Goal: Find specific page/section: Find specific page/section

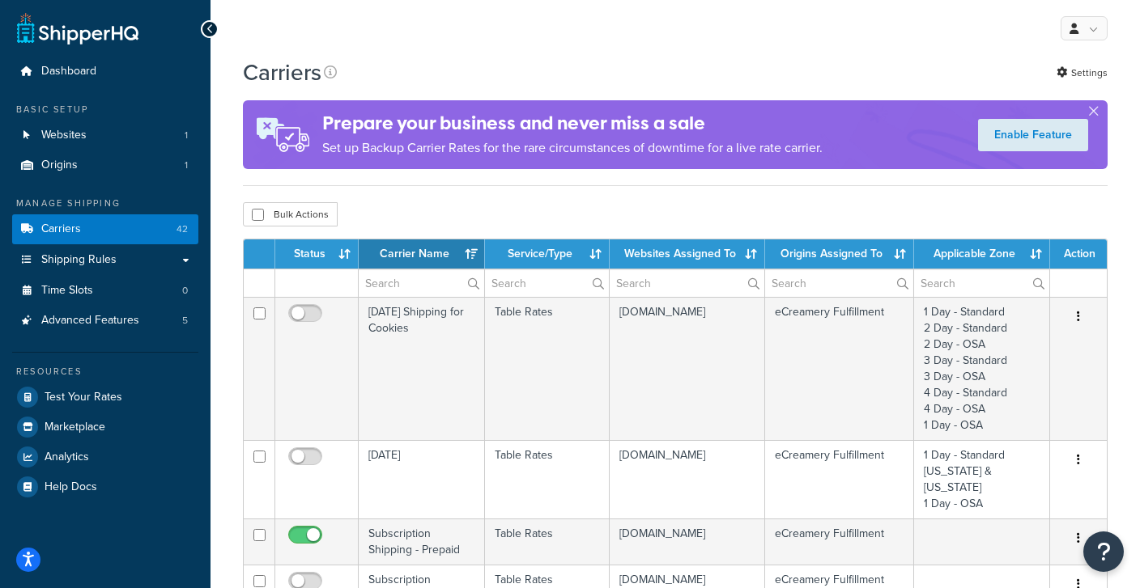
click at [443, 252] on th "Carrier Name" at bounding box center [422, 254] width 126 height 29
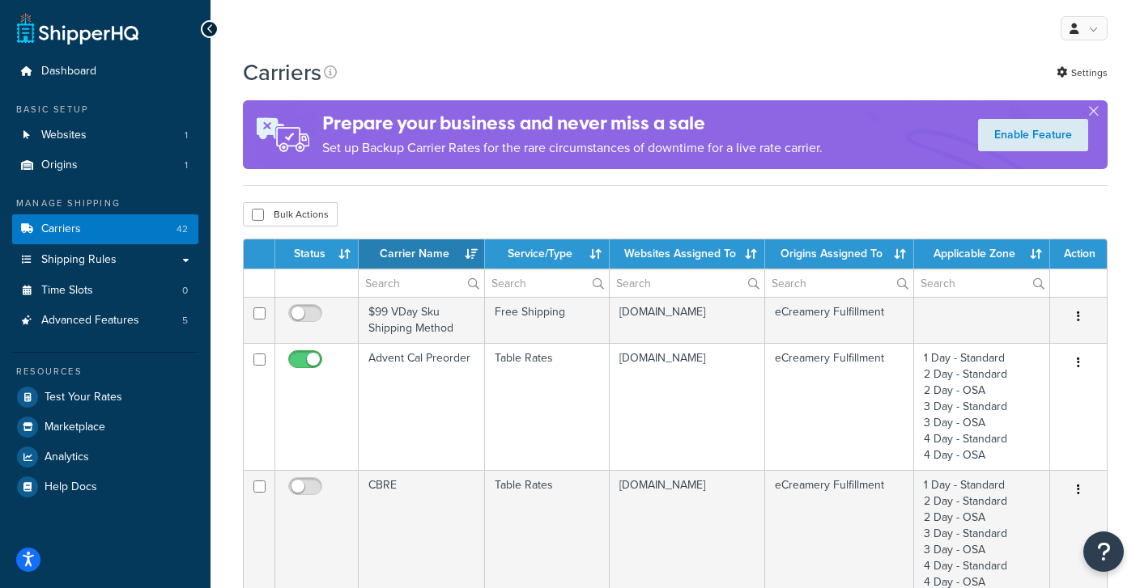
click at [443, 252] on th "Carrier Name" at bounding box center [422, 254] width 126 height 29
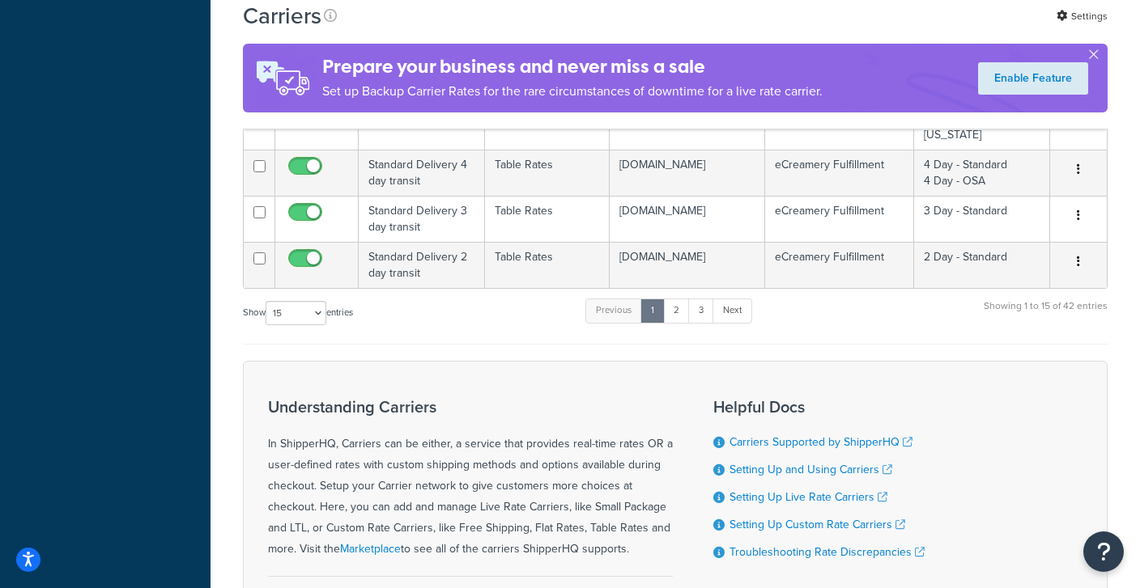
scroll to position [1347, 0]
select select "100"
click option "100" at bounding box center [0, 0] width 0 height 0
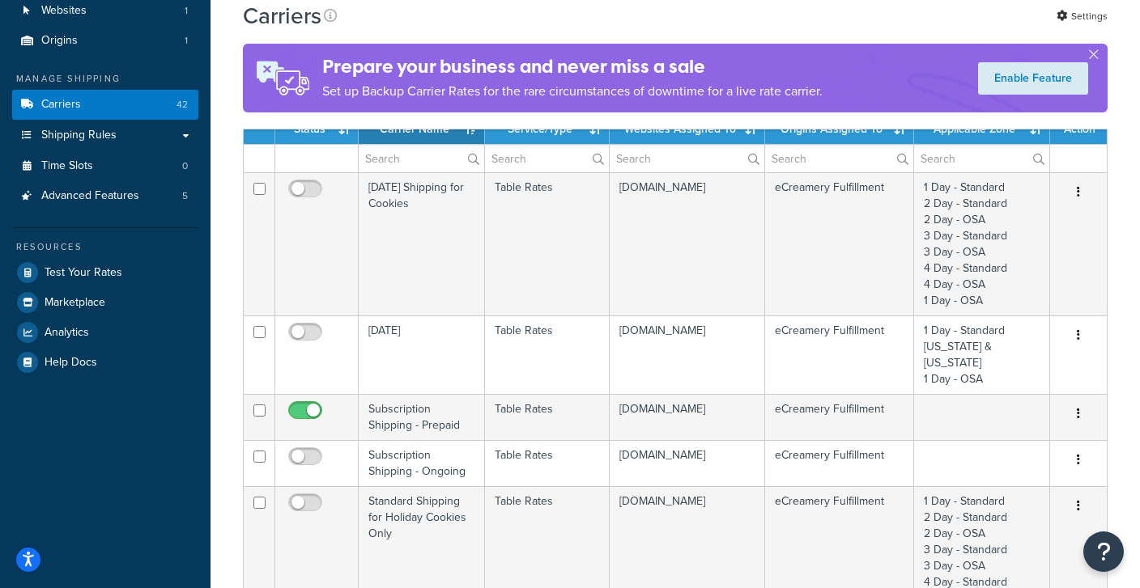
scroll to position [128, 0]
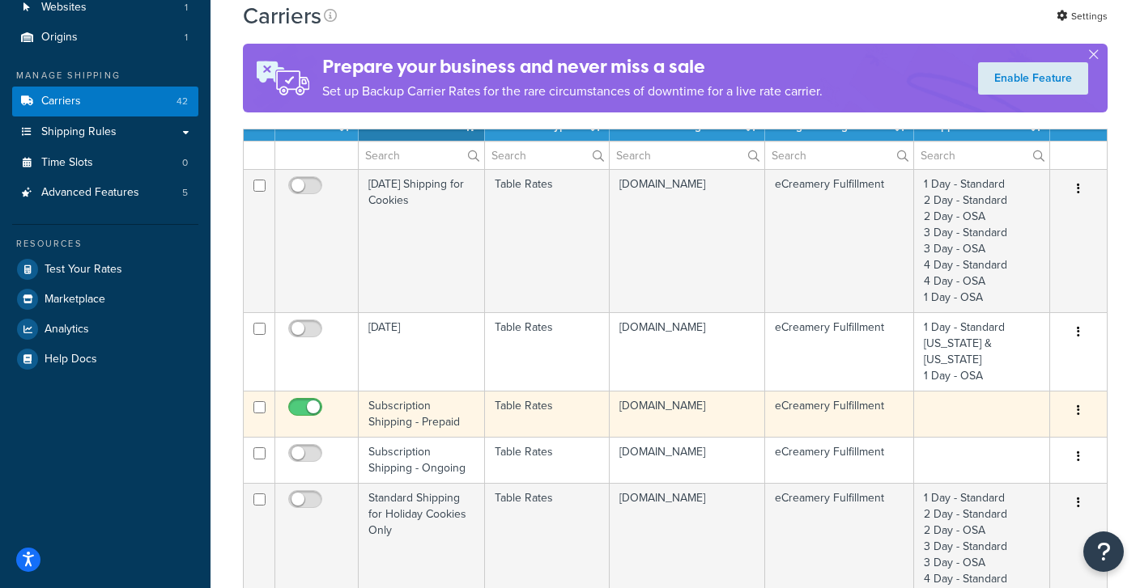
click at [415, 393] on td "Subscription Shipping - Prepaid" at bounding box center [422, 414] width 126 height 46
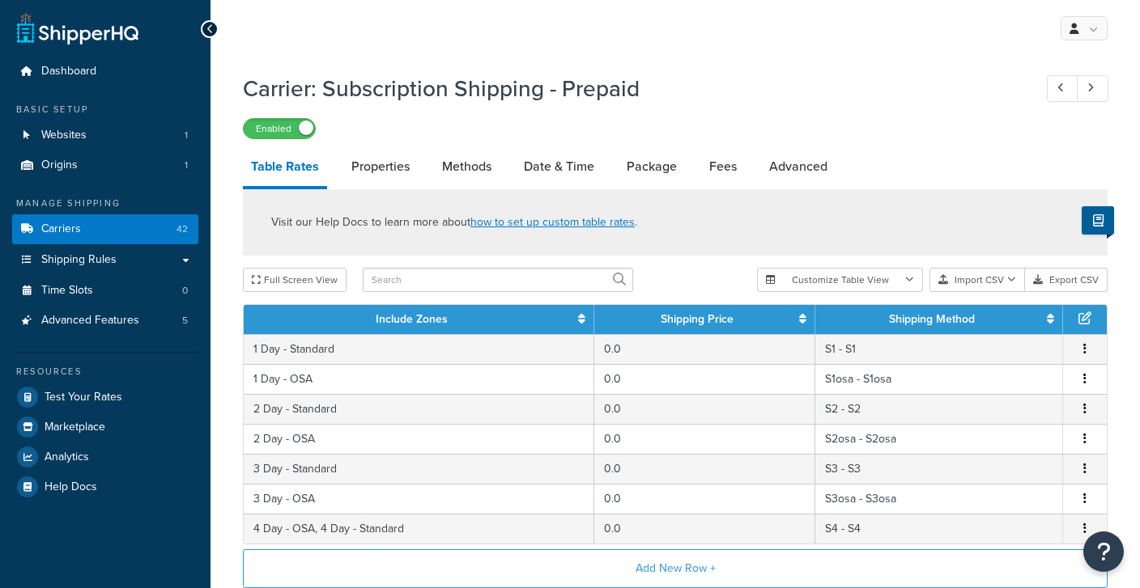
select select "25"
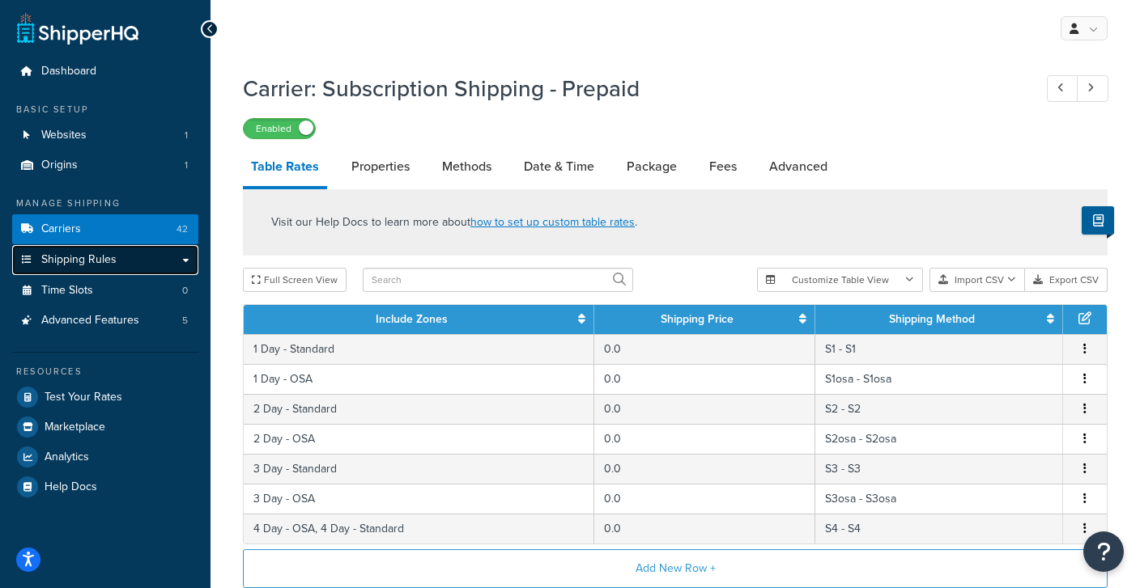
click at [101, 257] on span "Shipping Rules" at bounding box center [78, 260] width 75 height 14
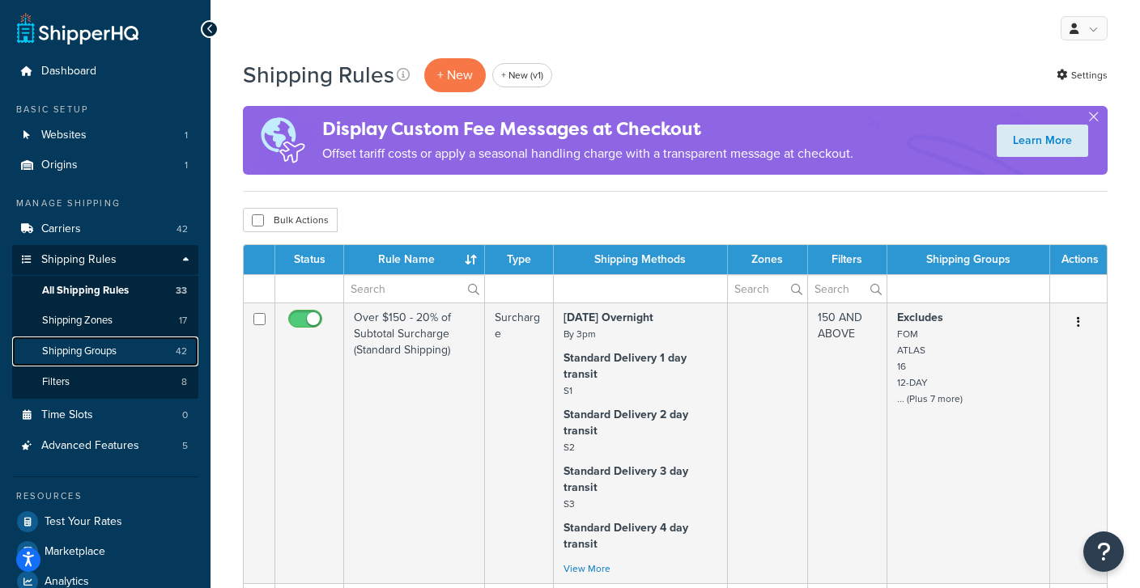
click at [87, 359] on span "Shipping Groups" at bounding box center [79, 352] width 74 height 14
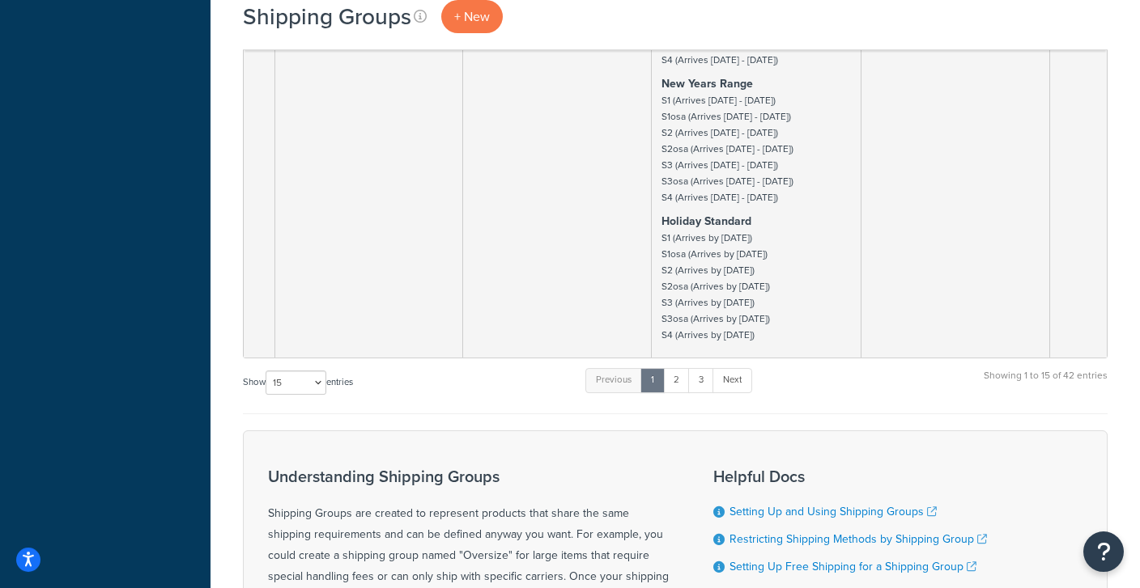
scroll to position [1803, 0]
click at [308, 377] on div "Show 10 15 25 50 100 entries" at bounding box center [298, 385] width 110 height 35
select select "100"
click option "100" at bounding box center [0, 0] width 0 height 0
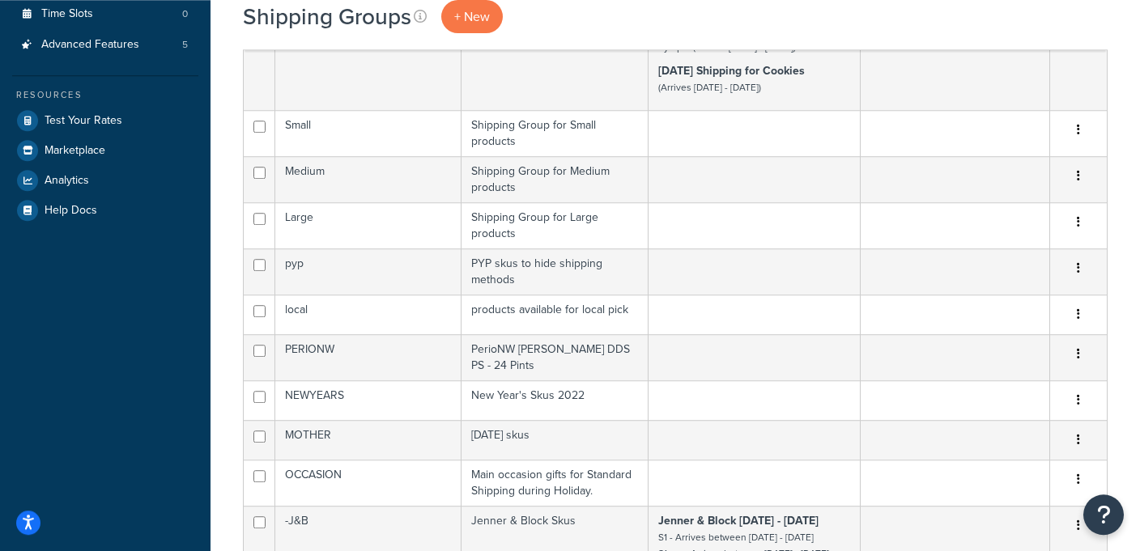
scroll to position [0, 0]
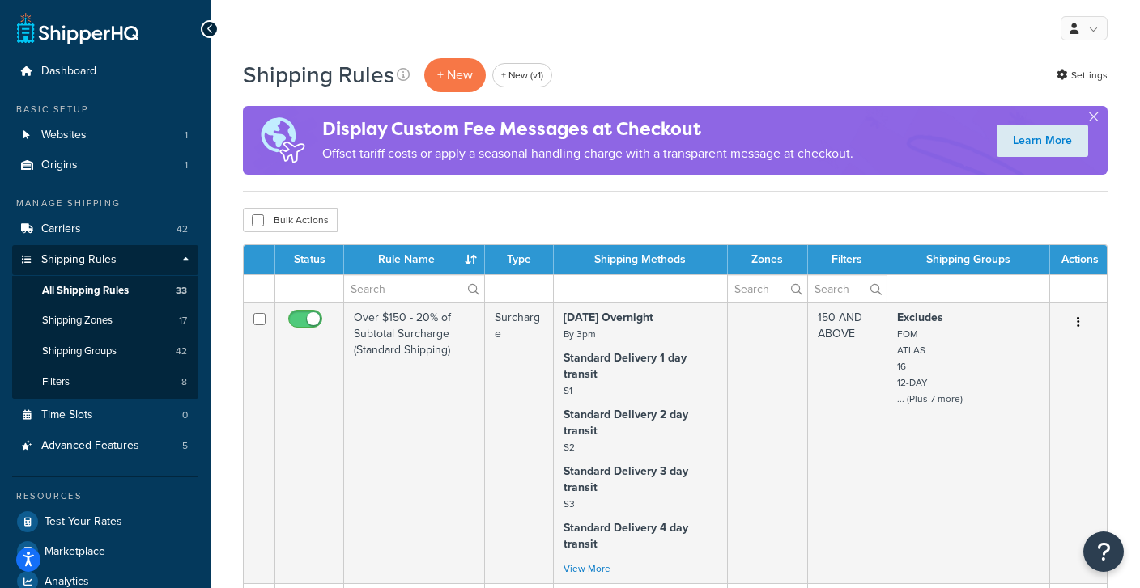
click at [917, 293] on td at bounding box center [968, 288] width 163 height 28
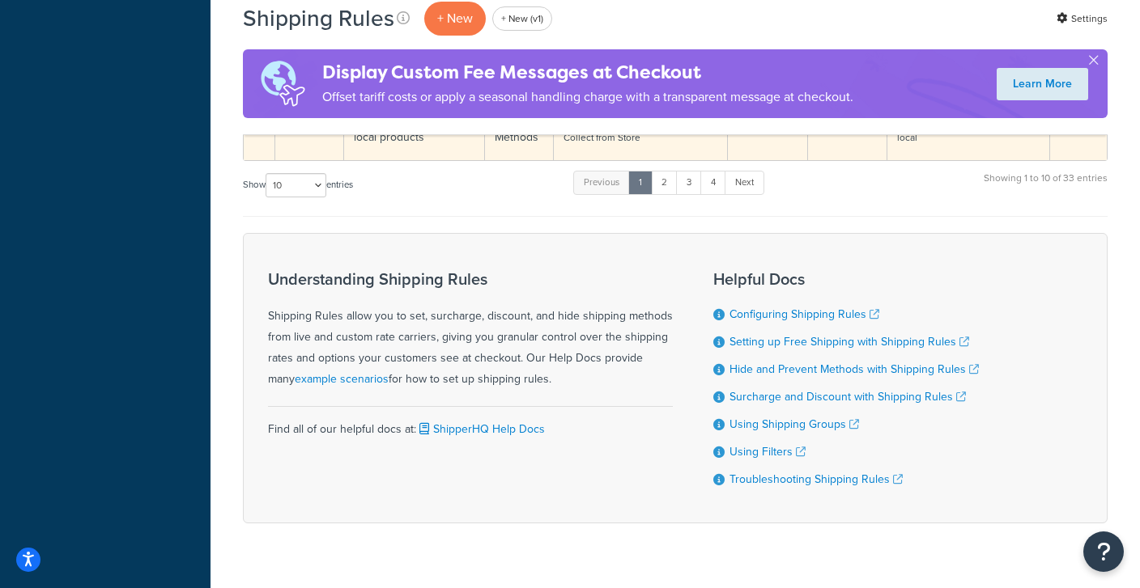
scroll to position [2081, 0]
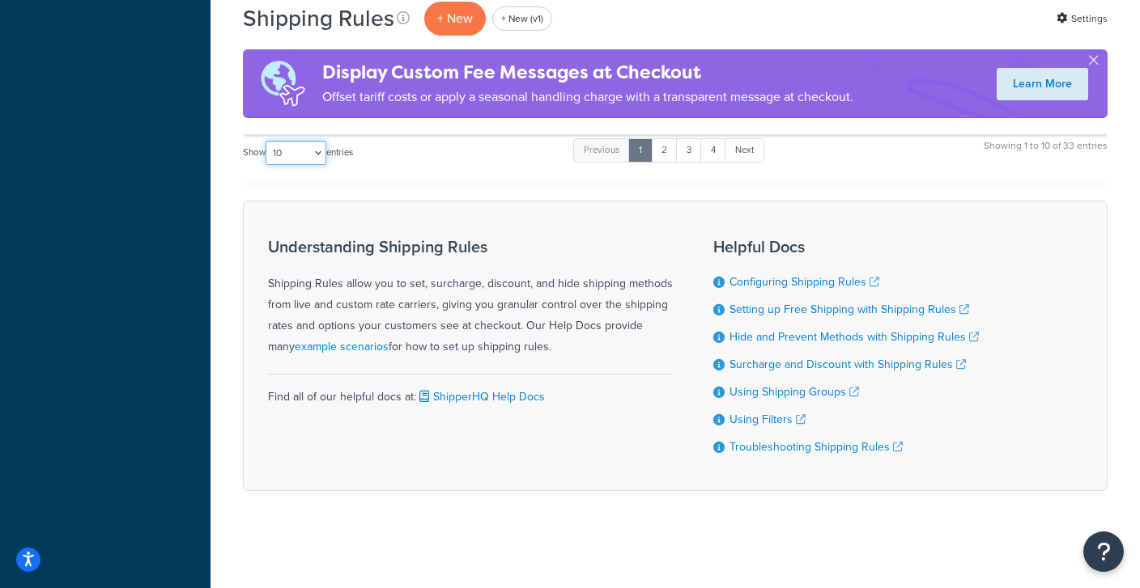
select select "1000"
click option "1000" at bounding box center [0, 0] width 0 height 0
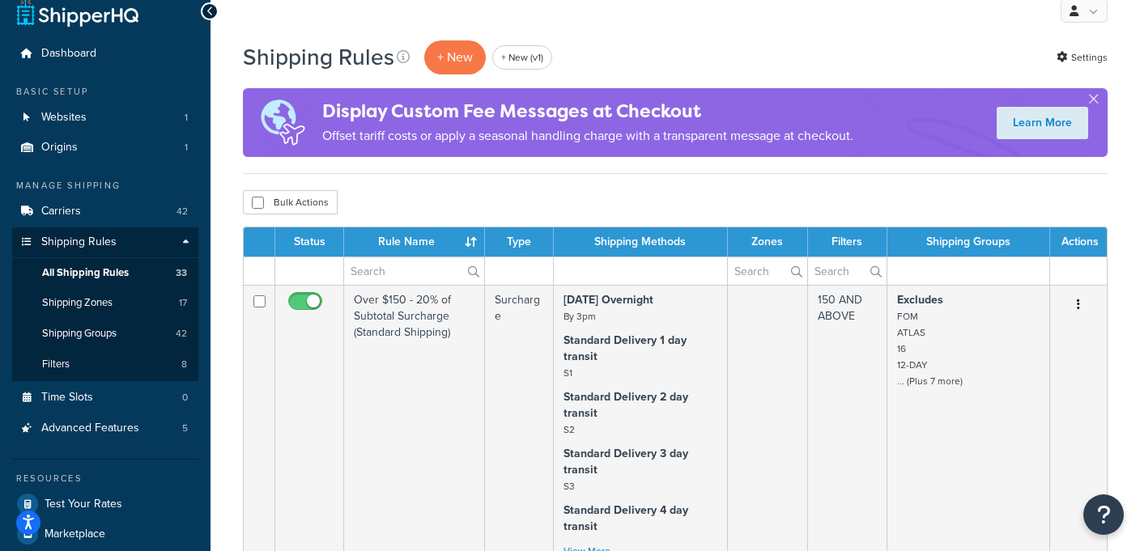
scroll to position [0, 0]
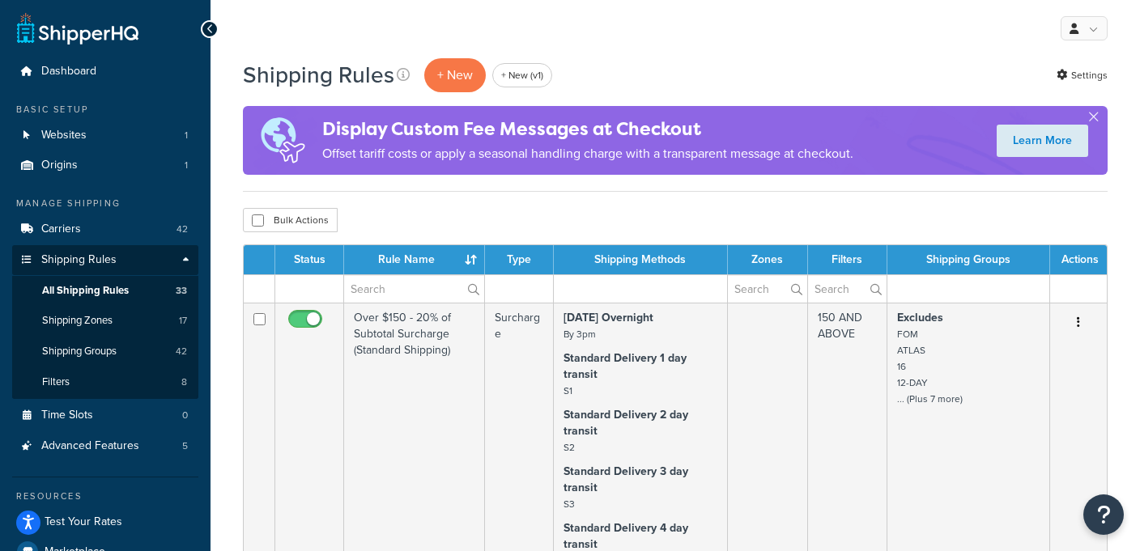
click at [814, 80] on div "Shipping Rules + New + New (v1) Settings" at bounding box center [675, 75] width 864 height 37
